Goal: Transaction & Acquisition: Purchase product/service

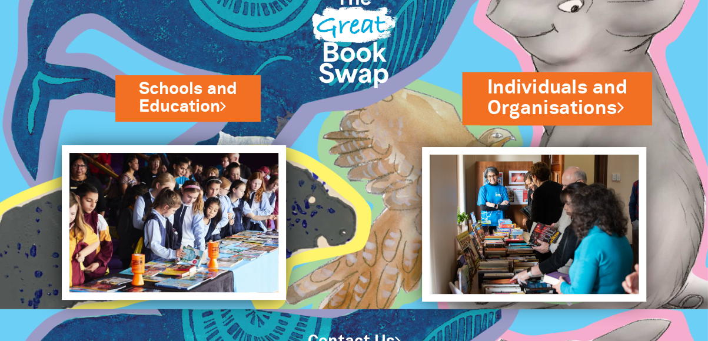
scroll to position [45, 0]
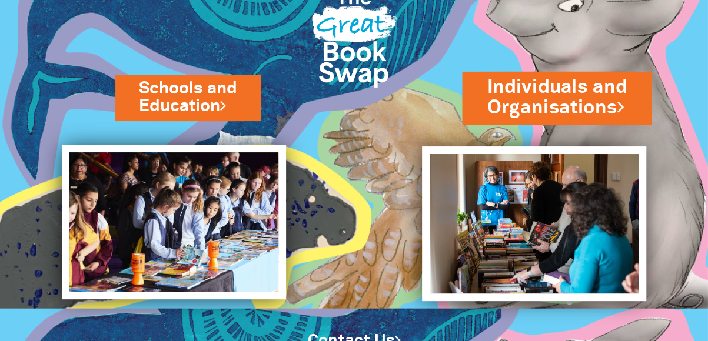
click at [572, 92] on link "Individuals and Organisations" at bounding box center [557, 97] width 140 height 47
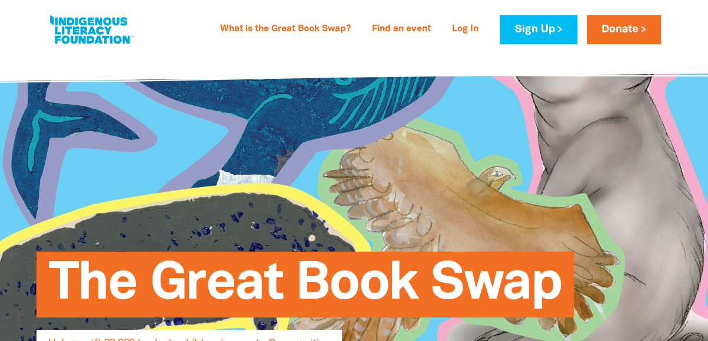
select select "AU"
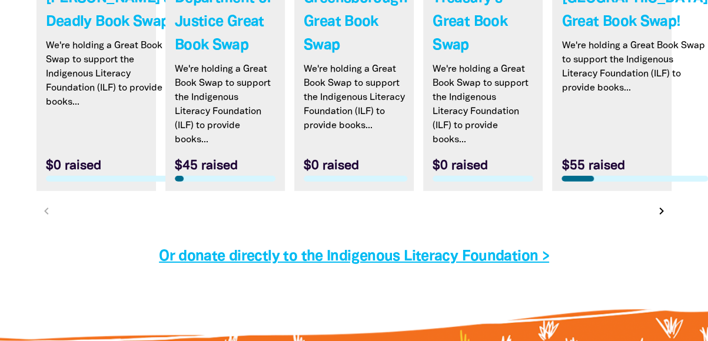
scroll to position [3697, 0]
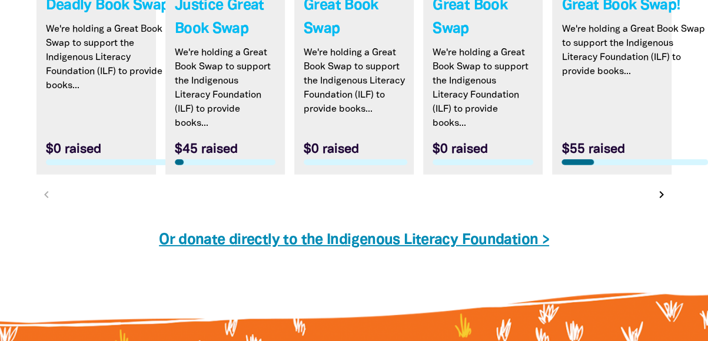
click at [508, 234] on link "Or donate directly to the Indigenous Literacy Foundation >" at bounding box center [354, 241] width 390 height 14
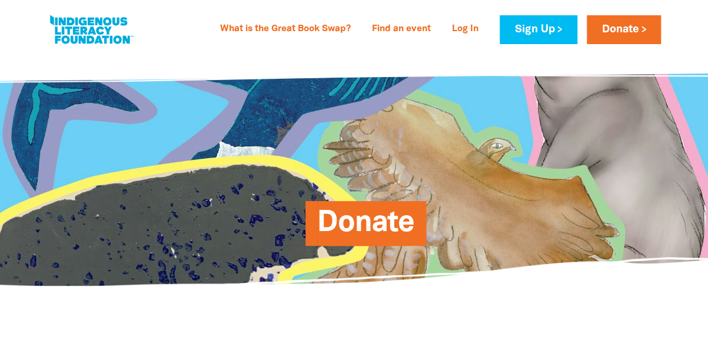
click at [404, 221] on span "Donate" at bounding box center [365, 228] width 97 height 36
click at [597, 29] on link "Donate" at bounding box center [624, 29] width 74 height 29
click at [644, 26] on link "Donate" at bounding box center [624, 29] width 74 height 29
click at [620, 28] on link "Donate" at bounding box center [624, 29] width 74 height 29
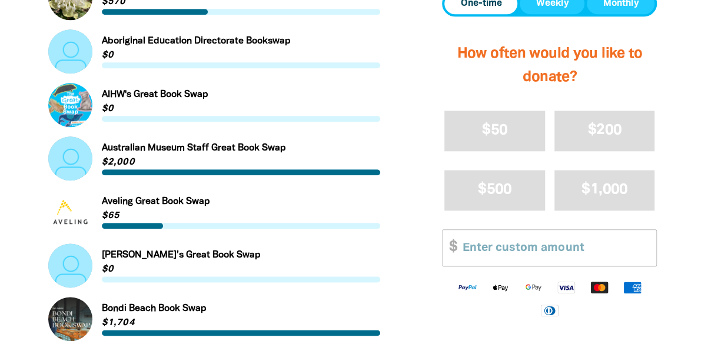
scroll to position [553, 0]
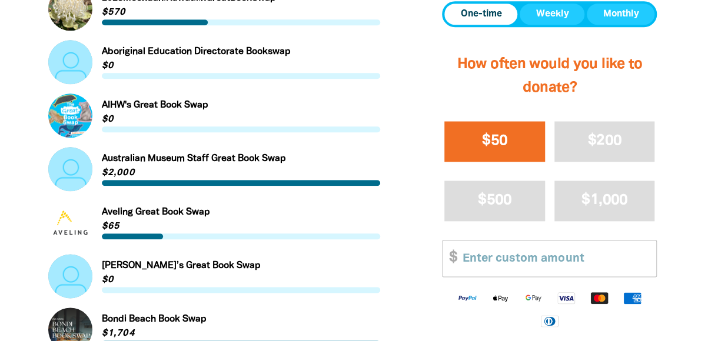
click at [512, 135] on button "$50" at bounding box center [494, 141] width 101 height 41
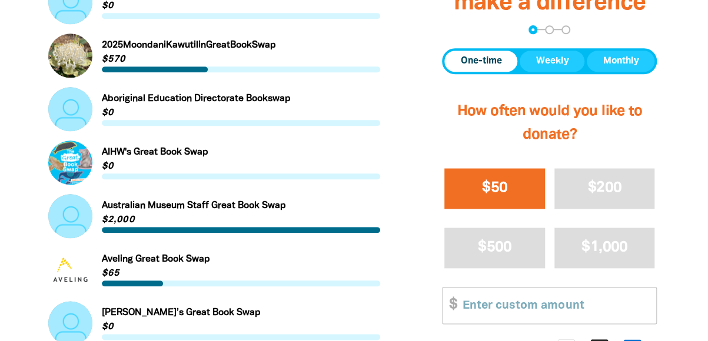
select select "AU"
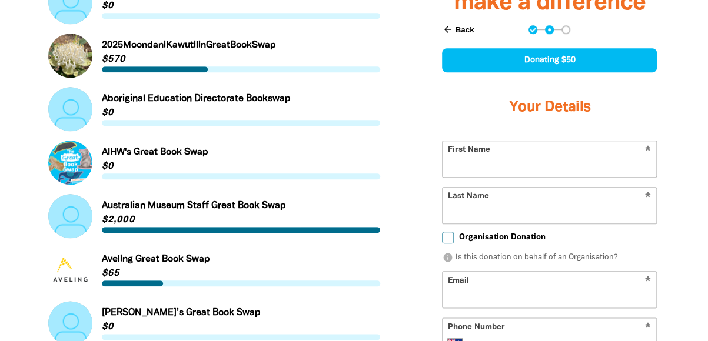
click at [502, 176] on input "First Name" at bounding box center [549, 159] width 214 height 36
type input "[PERSON_NAME]"
type input "[PERSON_NAME][EMAIL_ADDRESS][PERSON_NAME][DOMAIN_NAME]"
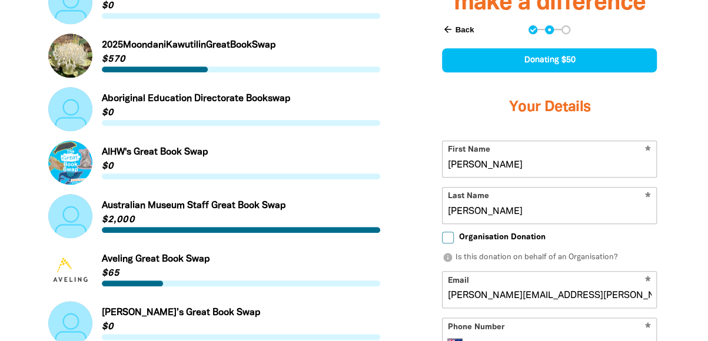
type input "[PHONE_NUMBER]"
type input "[STREET_ADDRESS]"
select select "AU"
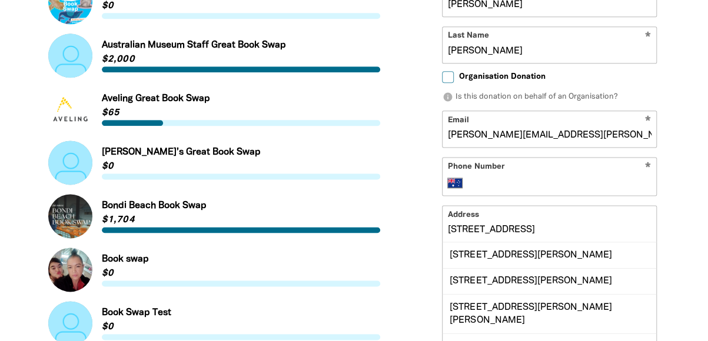
scroll to position [674, 0]
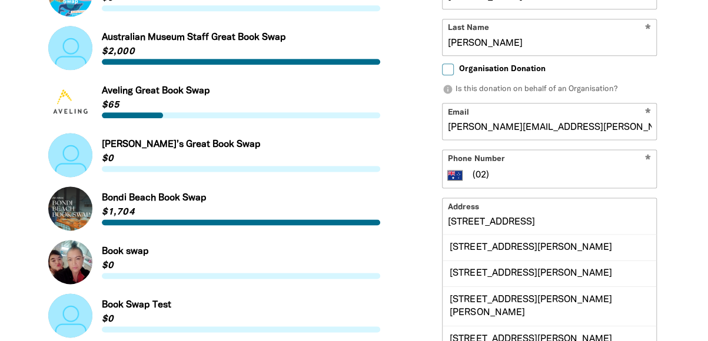
type input "0"
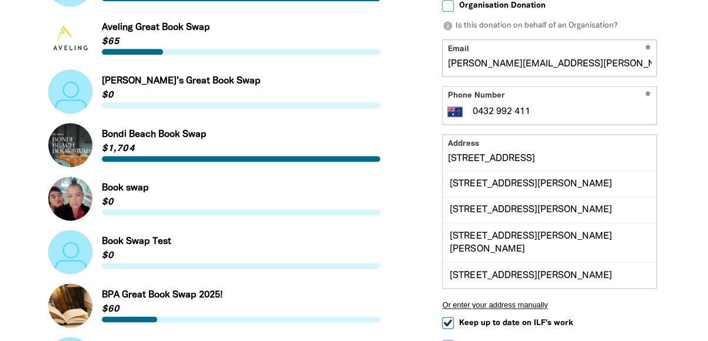
scroll to position [744, 0]
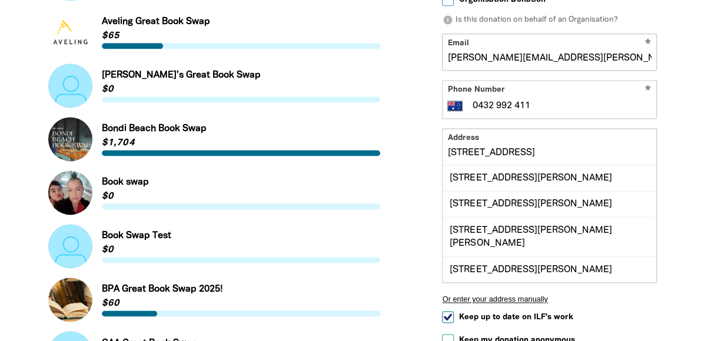
type input "0432 992 411"
click at [689, 117] on div "Find a Great Book Swap to support... Search for a Great Book Swap search Link t…" at bounding box center [354, 229] width 706 height 1279
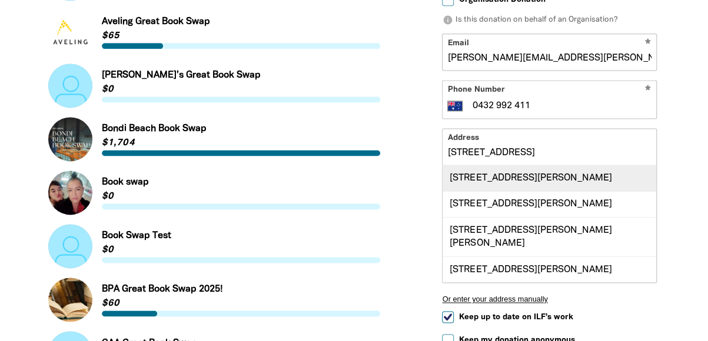
click at [597, 178] on div "[STREET_ADDRESS][PERSON_NAME]" at bounding box center [549, 178] width 214 height 25
type input "[STREET_ADDRESS][PERSON_NAME]"
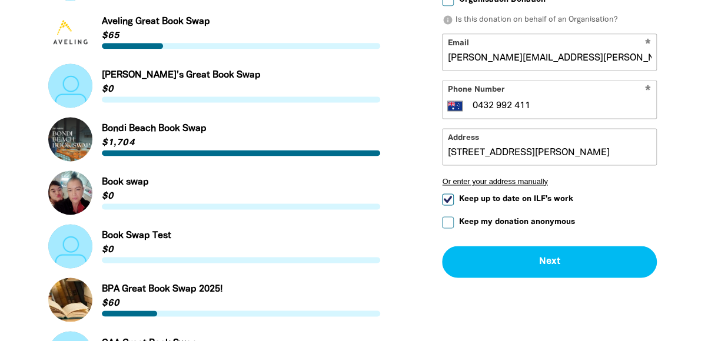
click at [452, 195] on input "Keep up to date on ILF's work" at bounding box center [448, 200] width 12 height 12
checkbox input "false"
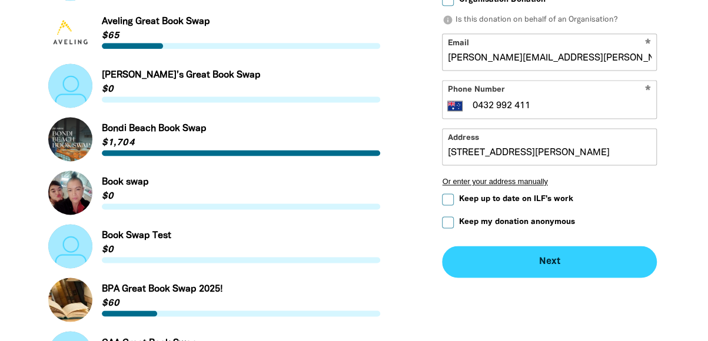
click at [517, 263] on button "Next chevron_right" at bounding box center [549, 262] width 215 height 32
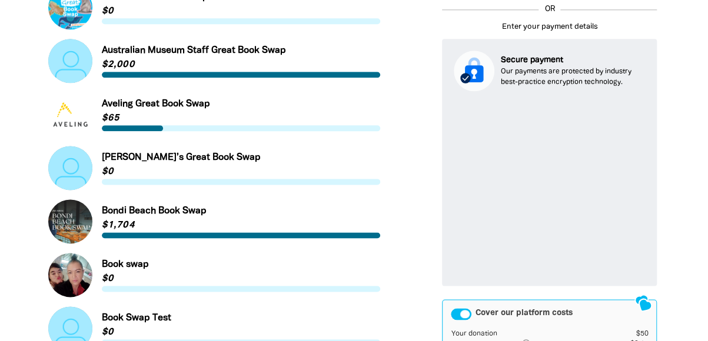
scroll to position [837, 0]
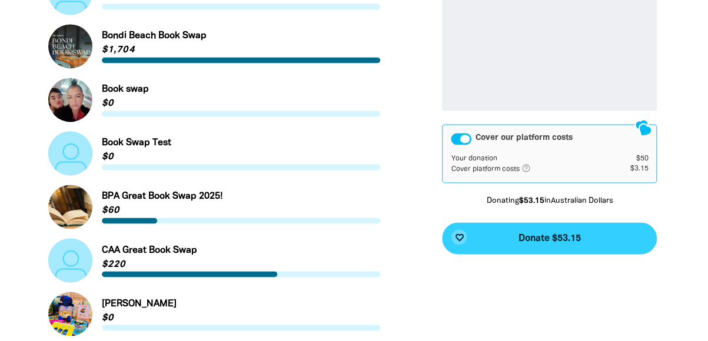
click at [575, 238] on span "Donate $53.15" at bounding box center [549, 238] width 62 height 9
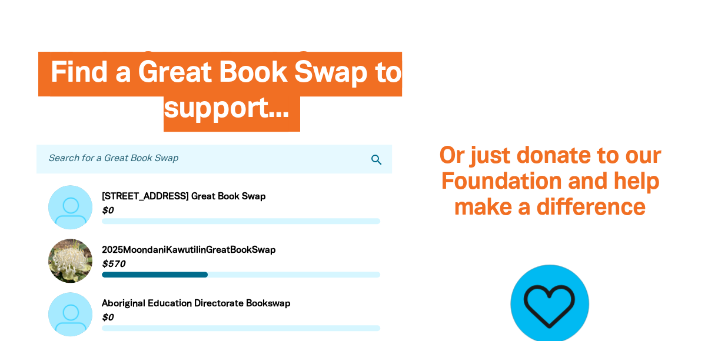
scroll to position [352, 0]
